Goal: Communication & Community: Answer question/provide support

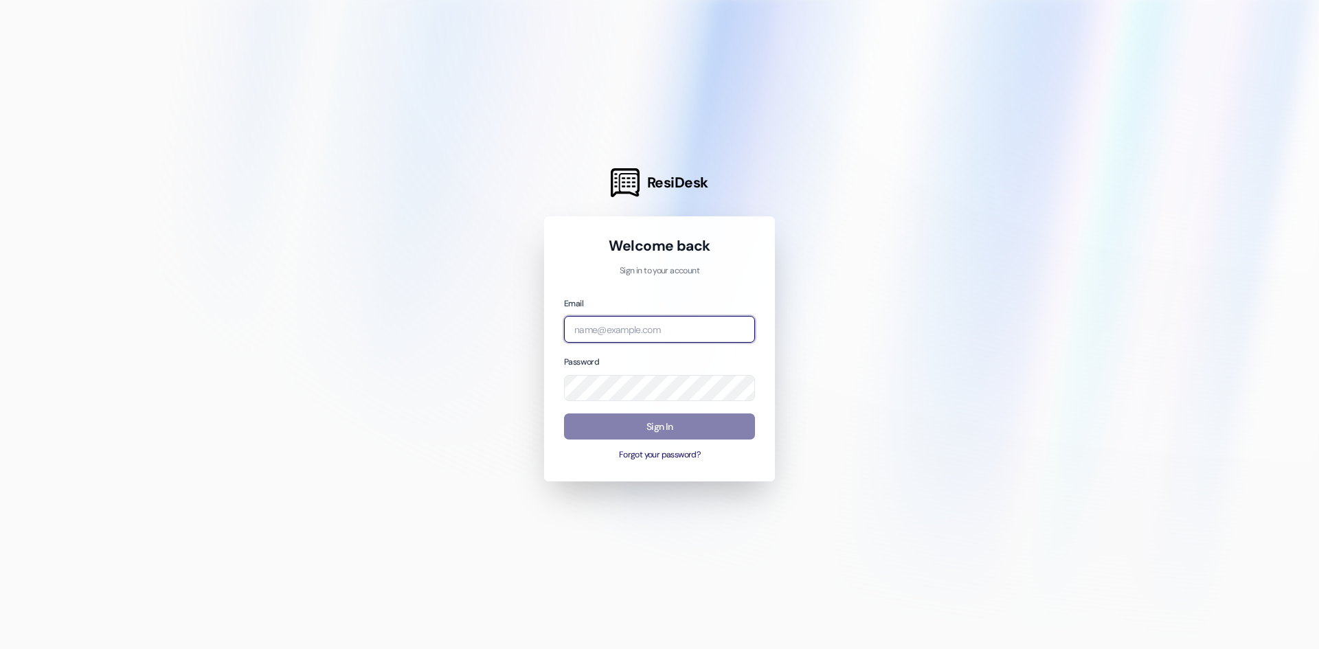
click at [664, 335] on input "email" at bounding box center [659, 329] width 191 height 27
type input "[EMAIL_ADDRESS][DOMAIN_NAME]"
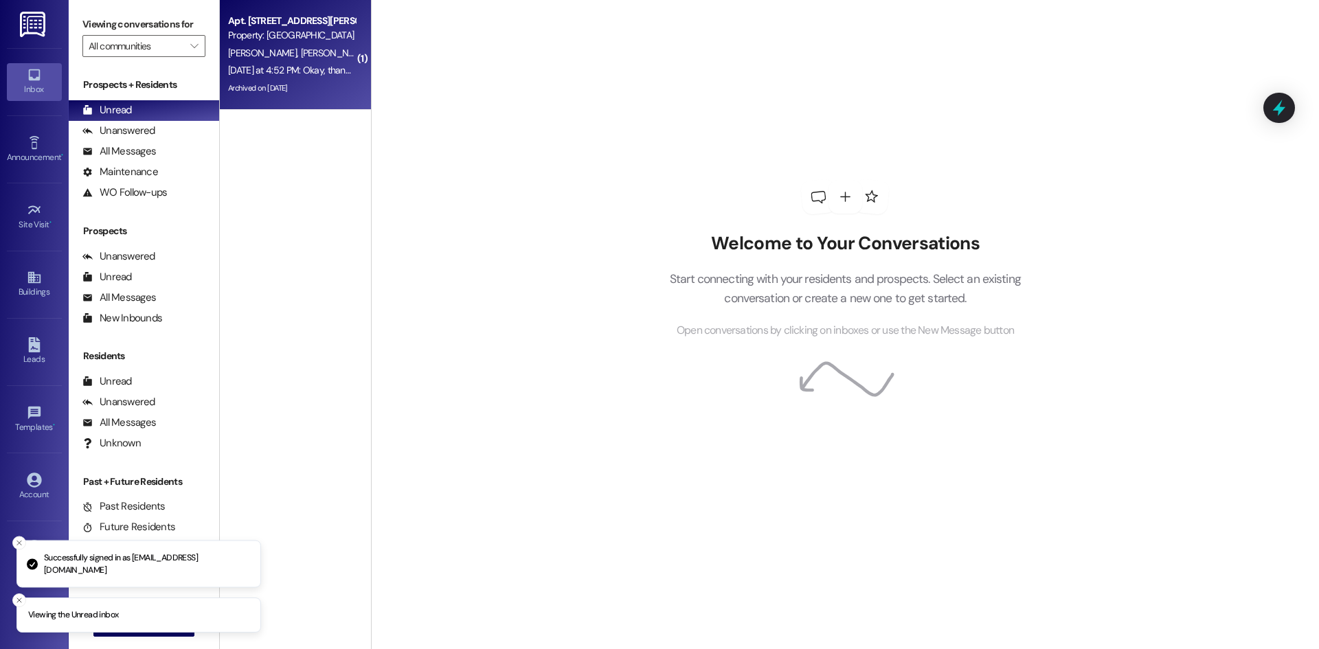
click at [324, 74] on div "[DATE] at 4:52 PM: Okay, thank you! [DATE] at 4:52 PM: Okay, thank you!" at bounding box center [298, 70] width 141 height 12
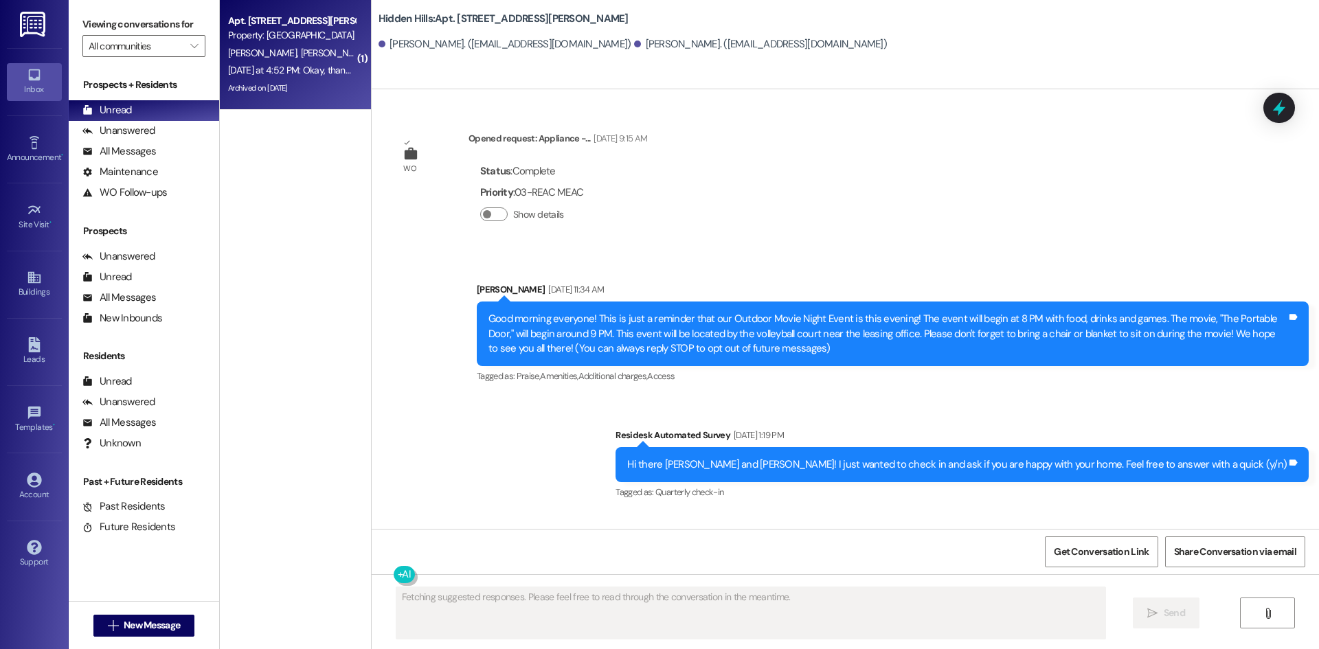
scroll to position [22061, 0]
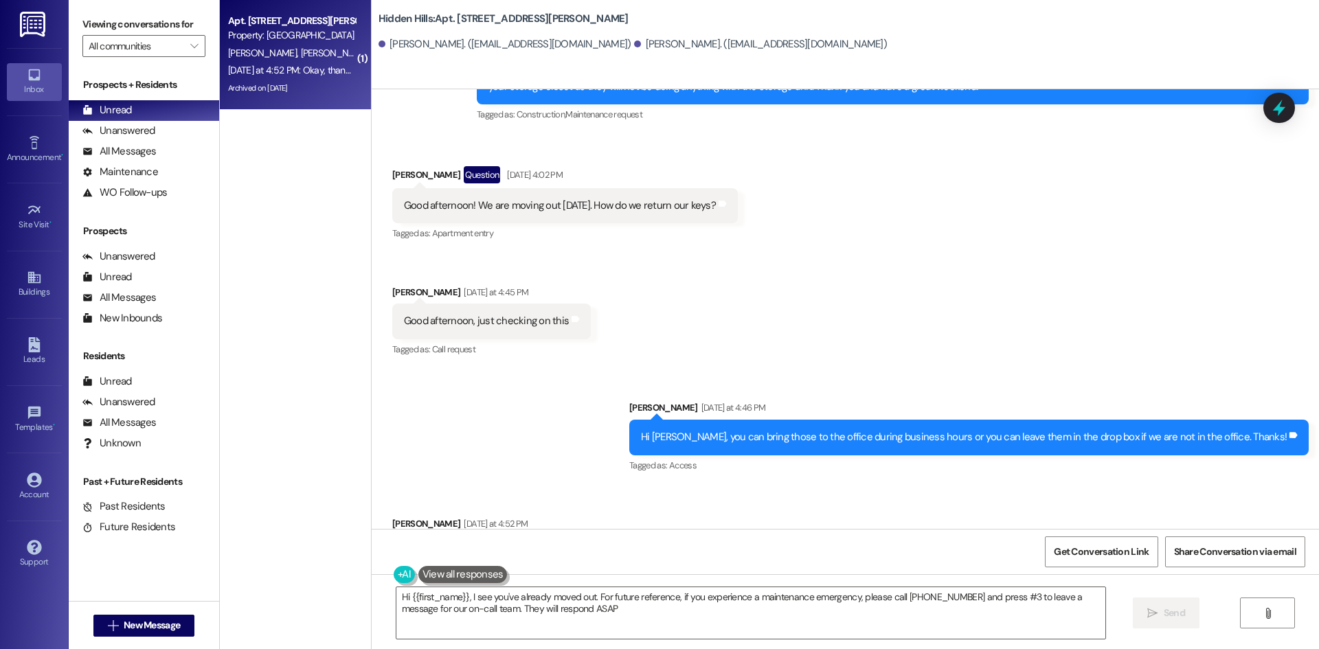
type textarea "Hi {{first_name}}, I see you've already moved out. For future reference, if you…"
click at [300, 55] on div "[PERSON_NAME]" at bounding box center [292, 62] width 130 height 17
type textarea "Fetching suggested responses. Please feel free to read through the conversation…"
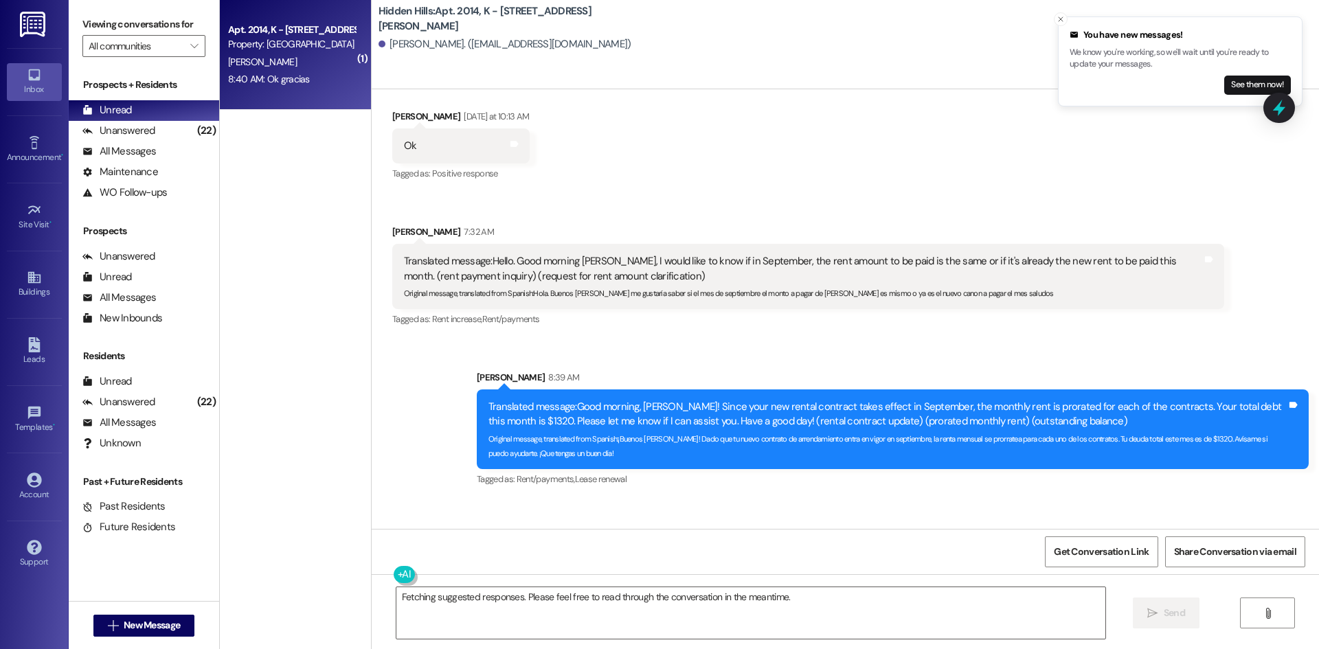
scroll to position [18115, 0]
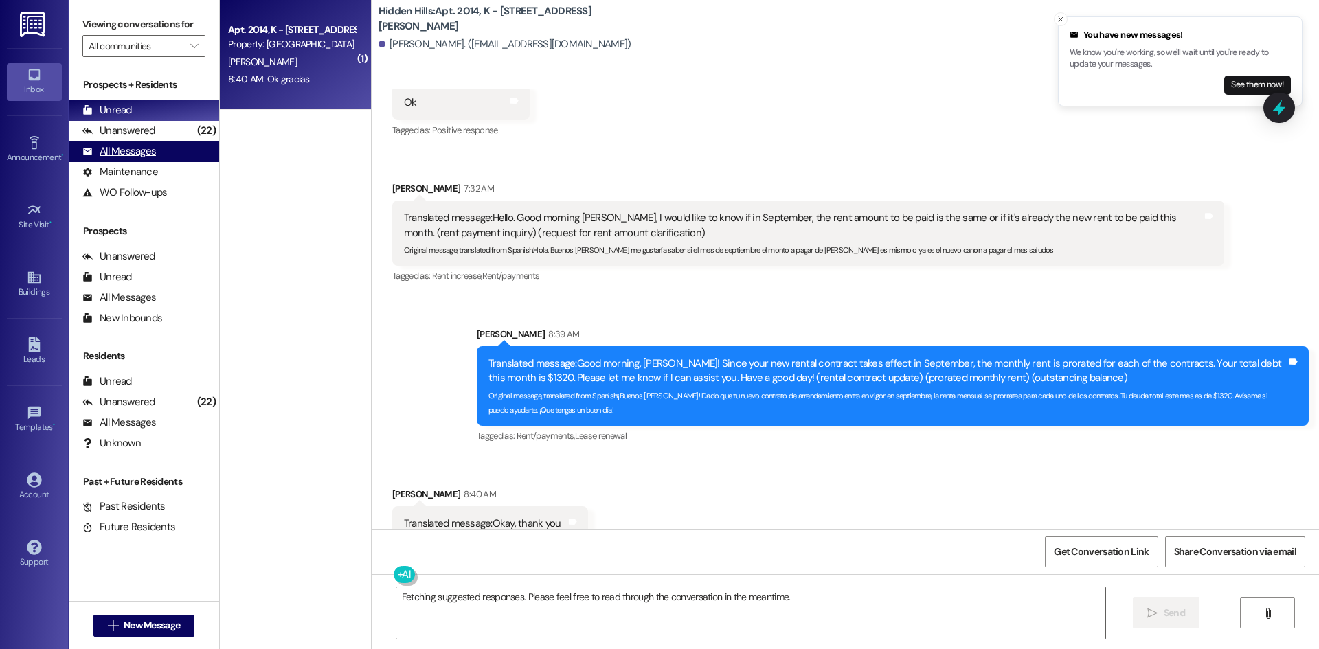
click at [146, 151] on div "All Messages" at bounding box center [119, 151] width 74 height 14
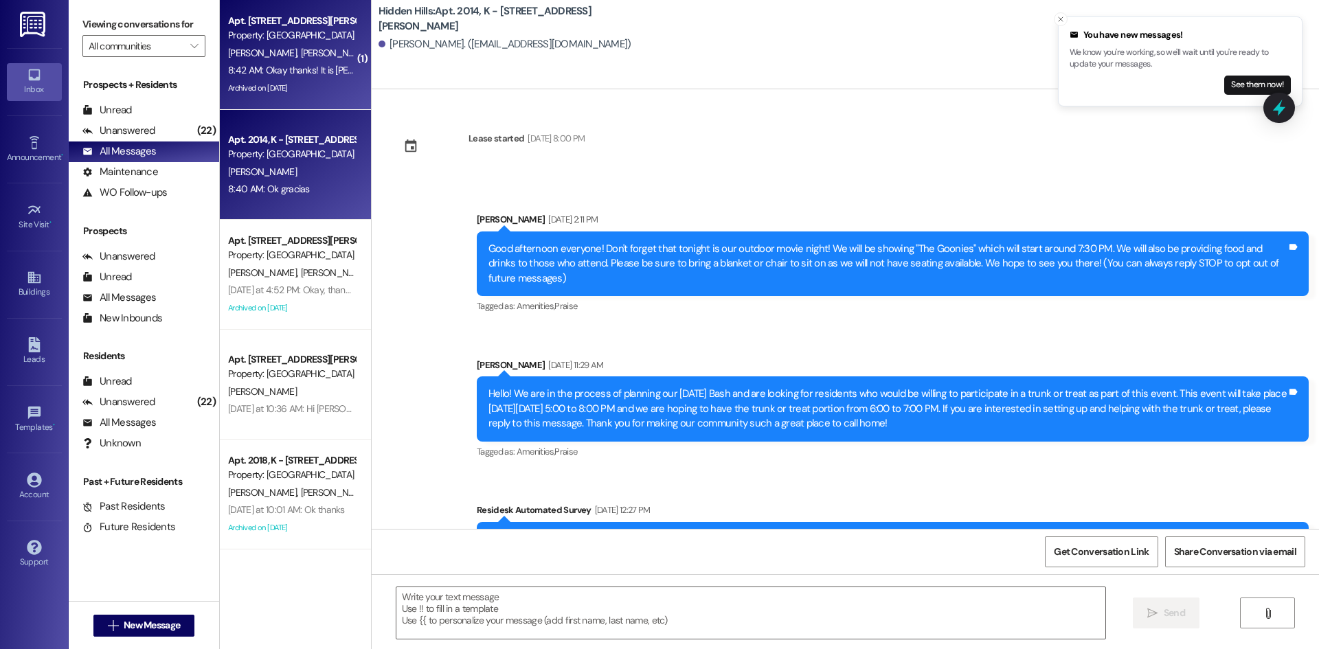
type textarea "Fetching suggested responses. Please feel free to read through the conversation…"
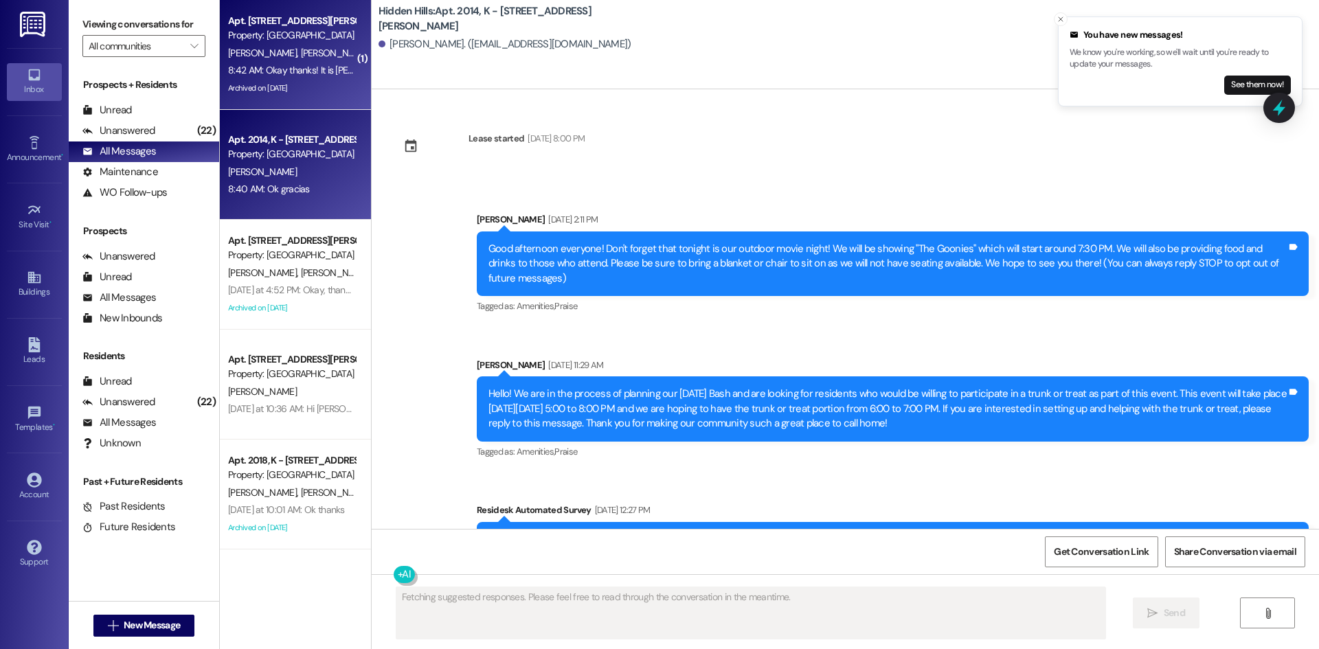
scroll to position [18114, 0]
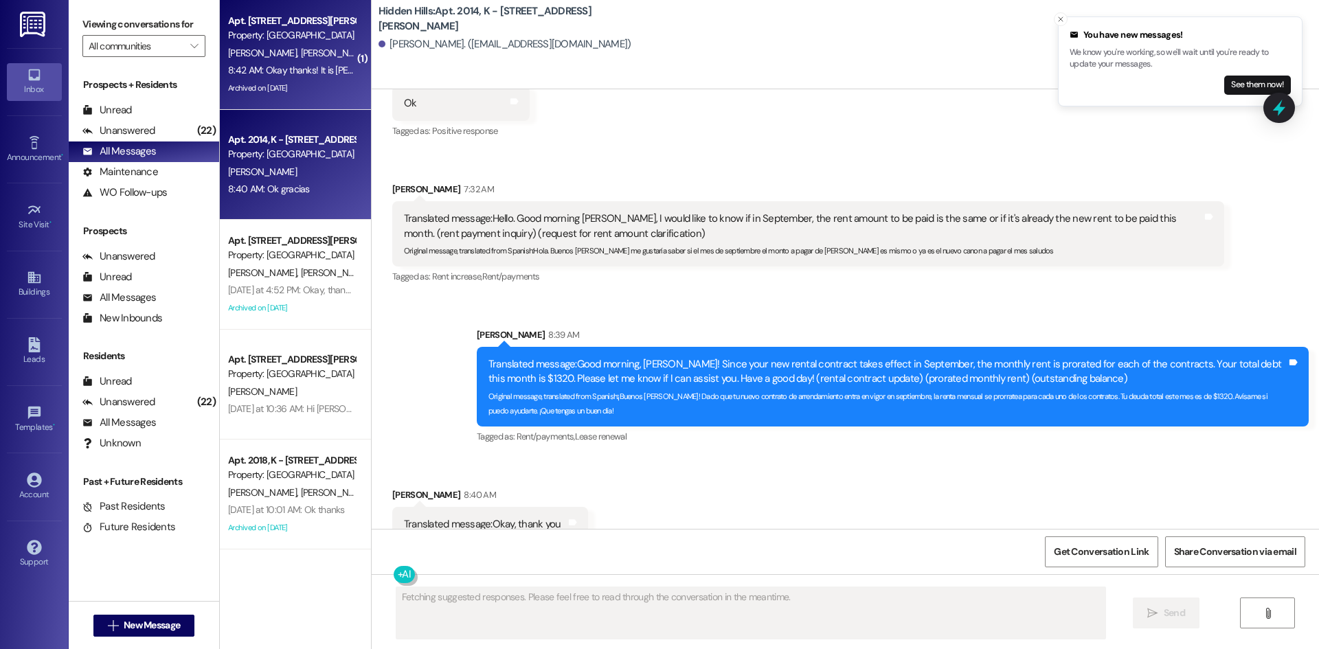
click at [316, 62] on div "8:42 AM: Okay thanks! It is [PERSON_NAME] birthday so I will be leaving here ab…" at bounding box center [292, 70] width 130 height 17
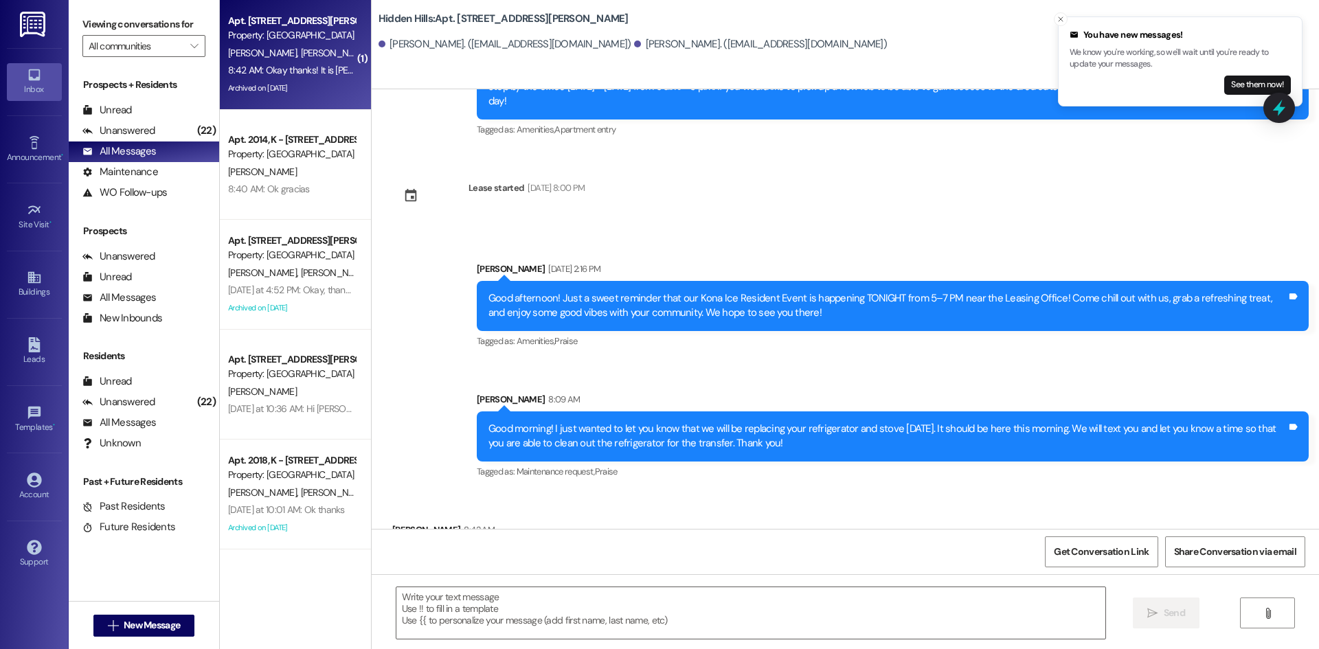
scroll to position [19951, 0]
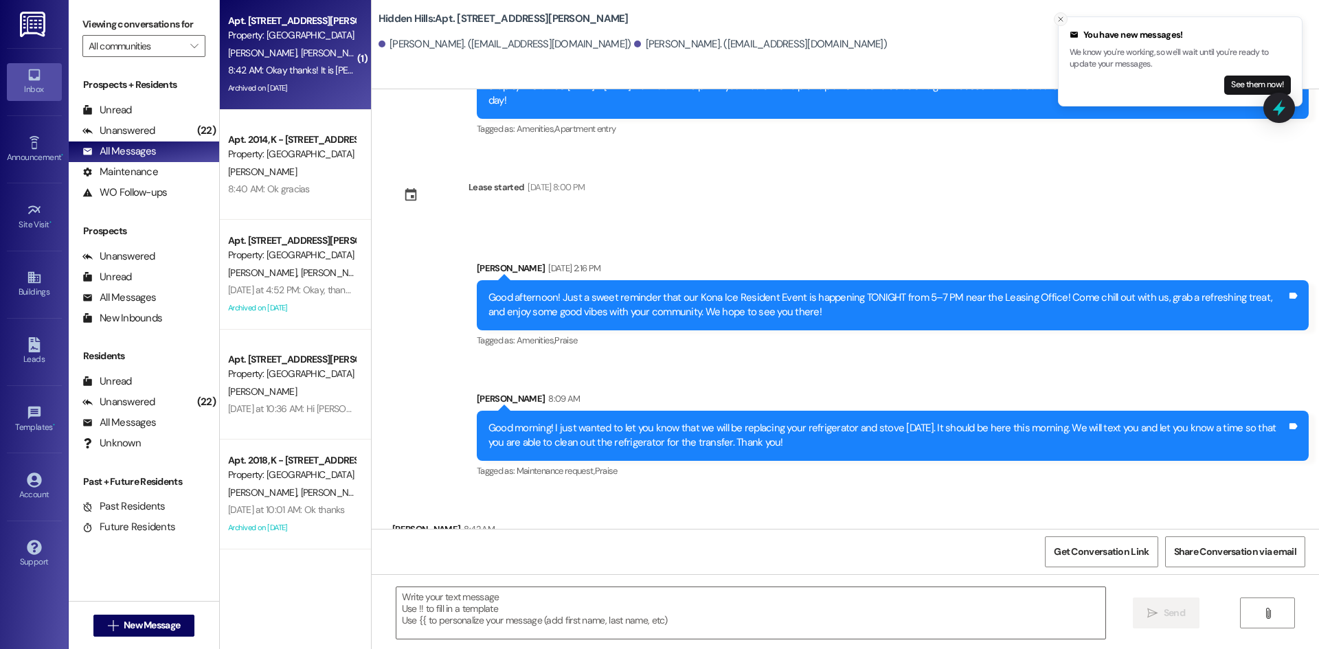
click at [1060, 19] on line "Close toast" at bounding box center [1061, 19] width 4 height 4
